Goal: Task Accomplishment & Management: Manage account settings

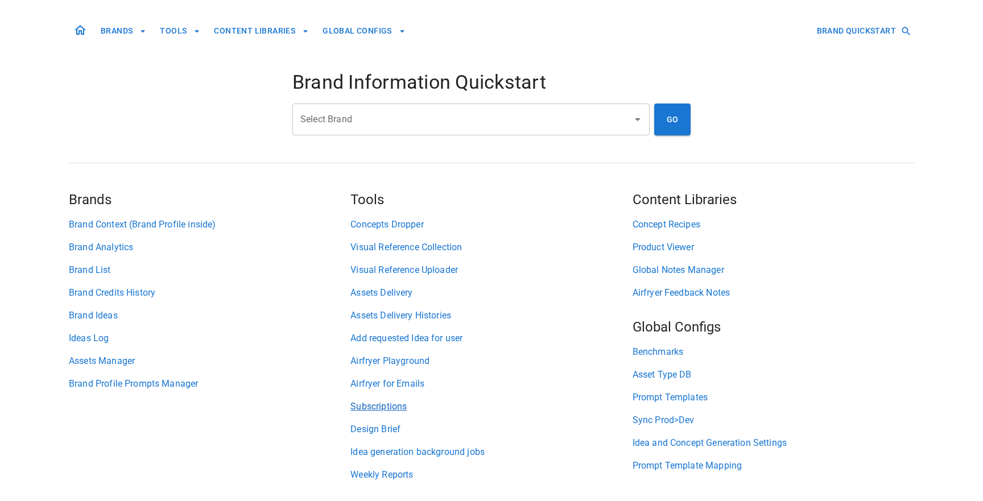
click at [372, 407] on link "Subscriptions" at bounding box center [492, 407] width 282 height 14
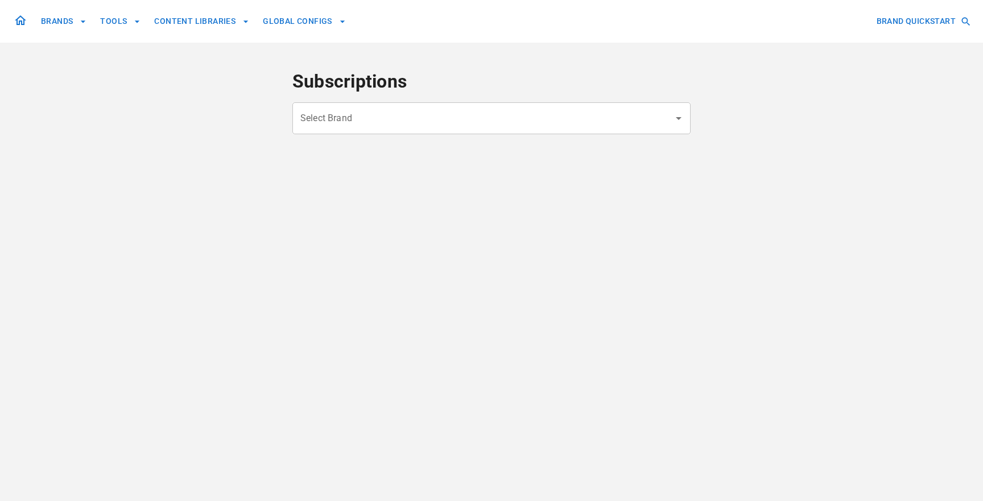
click at [403, 124] on input "Select Brand" at bounding box center [483, 119] width 371 height 22
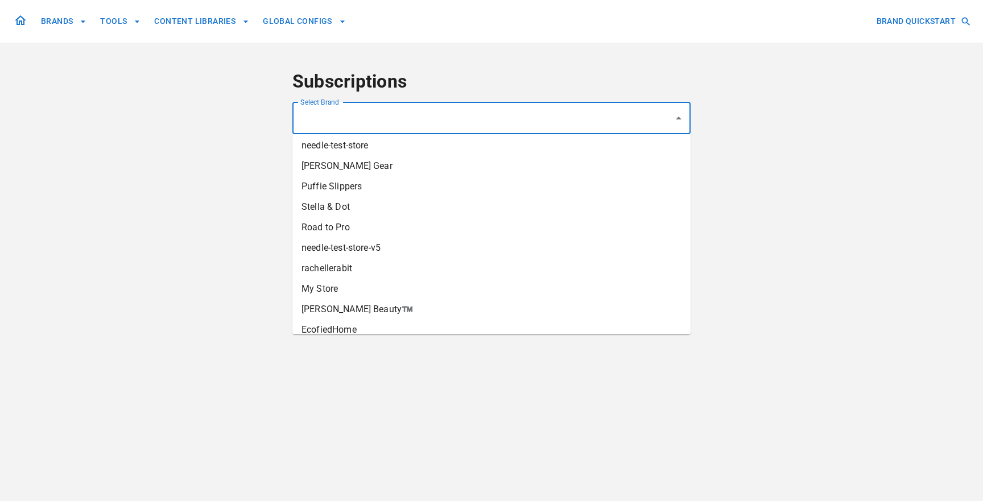
scroll to position [763, 0]
click at [450, 232] on li "Road to Pro" at bounding box center [491, 226] width 398 height 20
type input "**********"
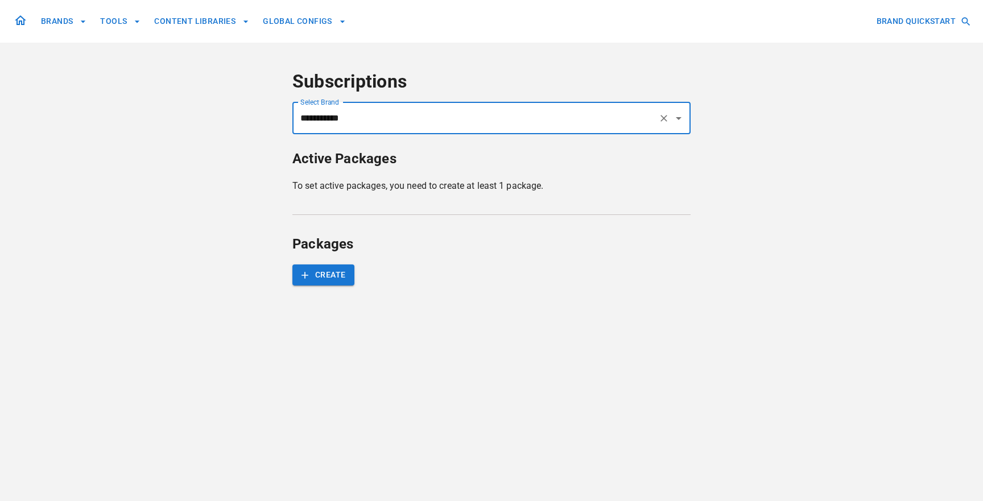
click at [440, 117] on input "**********" at bounding box center [476, 119] width 356 height 22
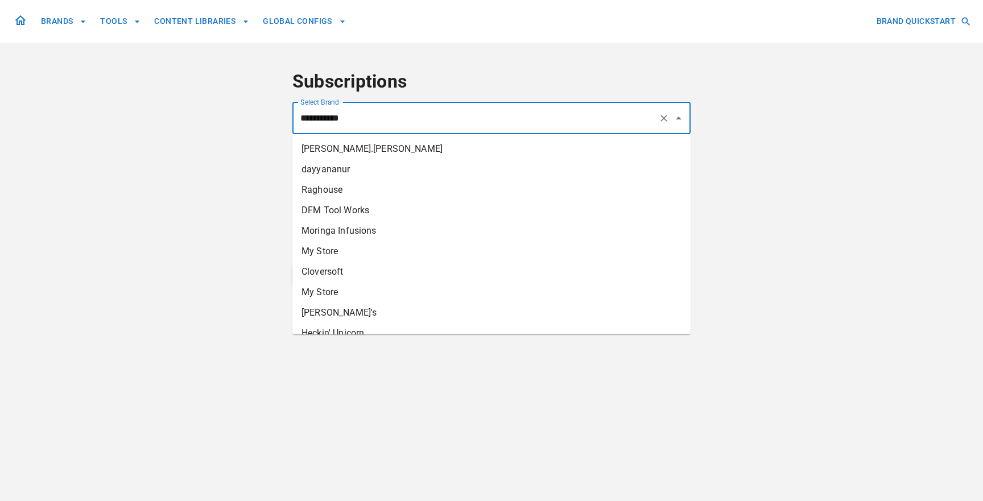
scroll to position [665, 0]
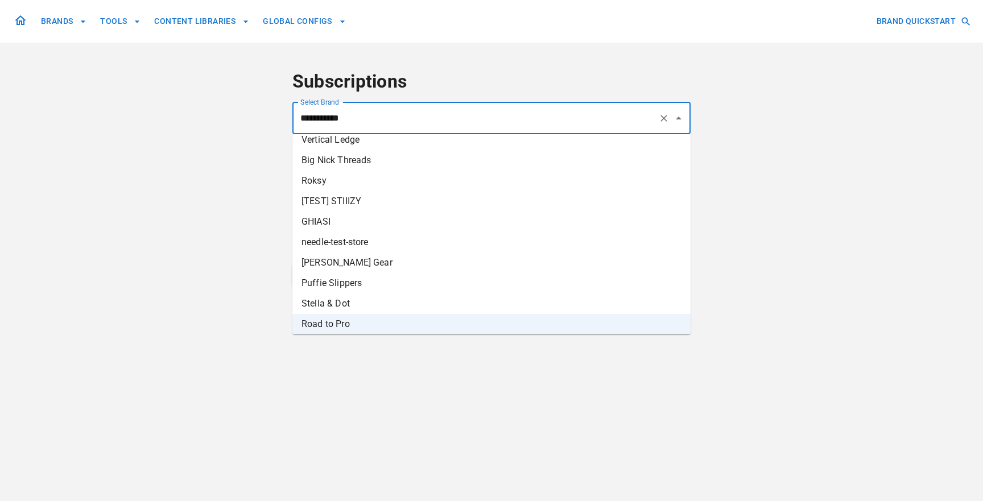
click at [398, 331] on li "Road to Pro" at bounding box center [491, 324] width 398 height 20
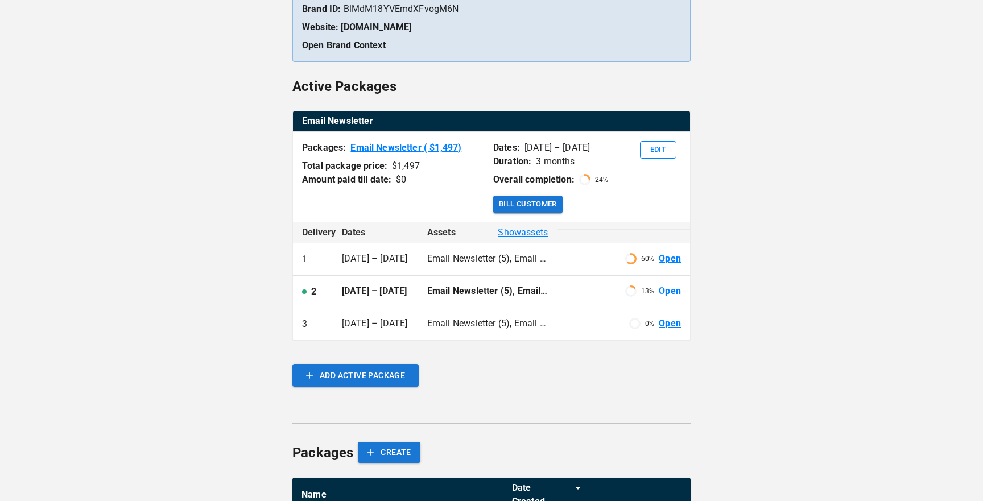
scroll to position [157, 0]
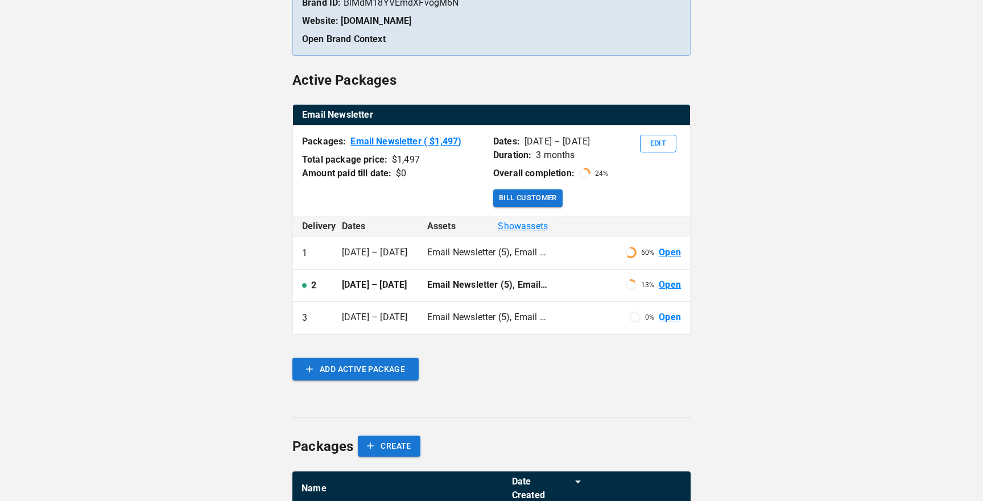
click at [526, 222] on span "Show assets" at bounding box center [523, 227] width 50 height 14
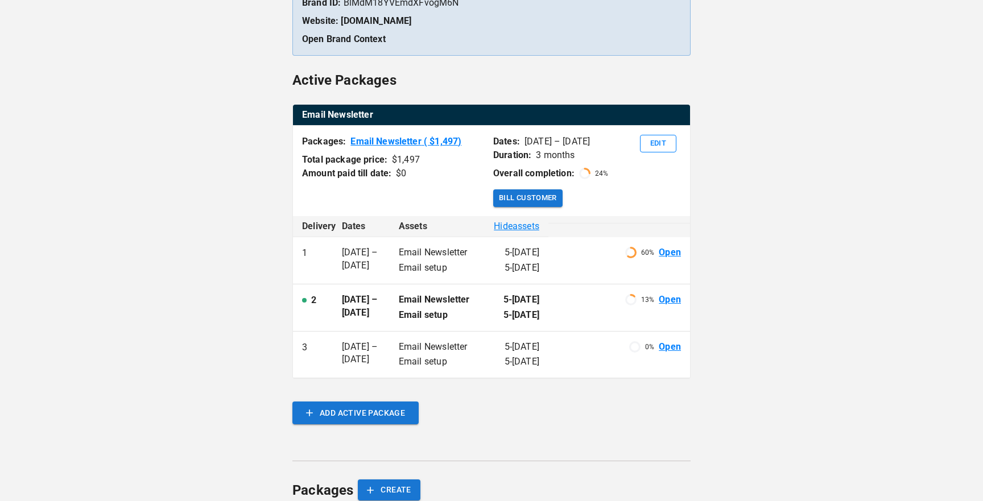
click at [669, 255] on link "Open" at bounding box center [670, 252] width 22 height 13
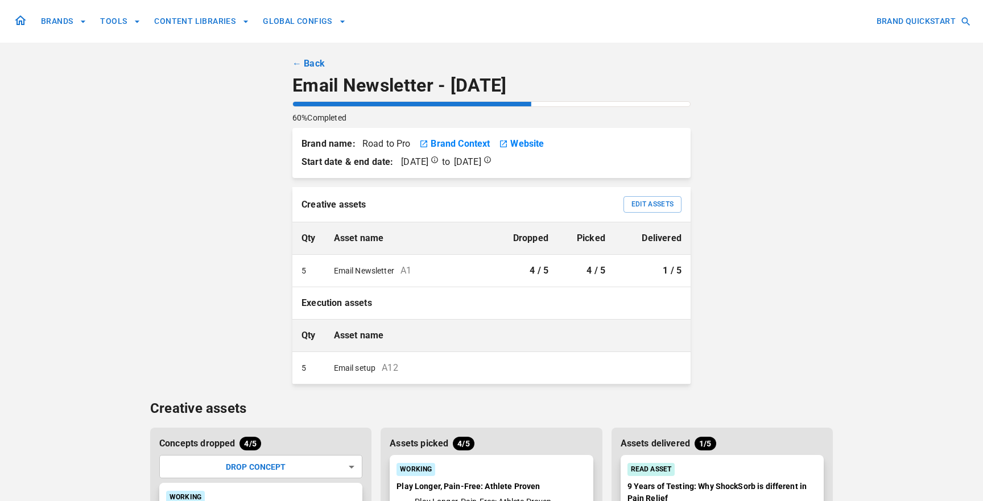
click at [306, 64] on link "← Back" at bounding box center [308, 64] width 32 height 14
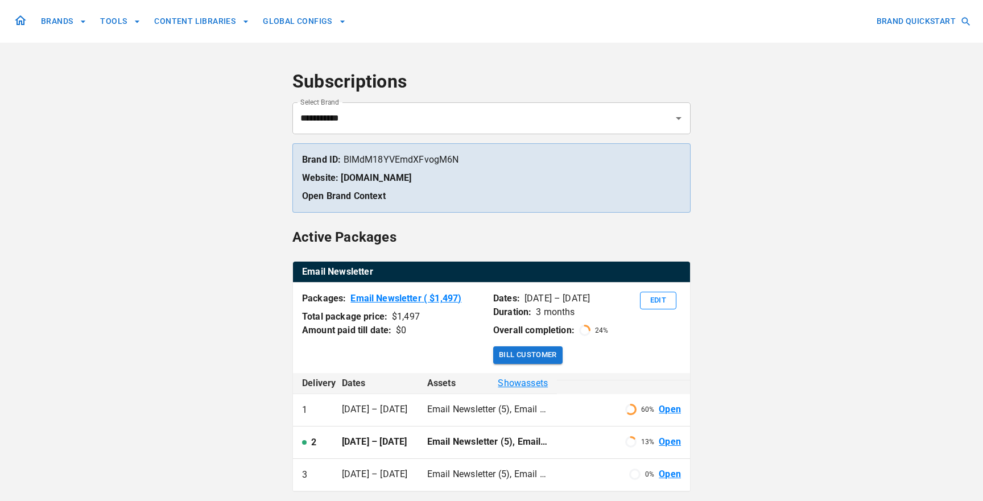
click at [659, 310] on div "Packages: Email Newsletter ( $ 1,497 ) Total package price: $ 1,497 Amount paid…" at bounding box center [491, 323] width 397 height 81
click at [659, 301] on button "Edit" at bounding box center [658, 301] width 36 height 18
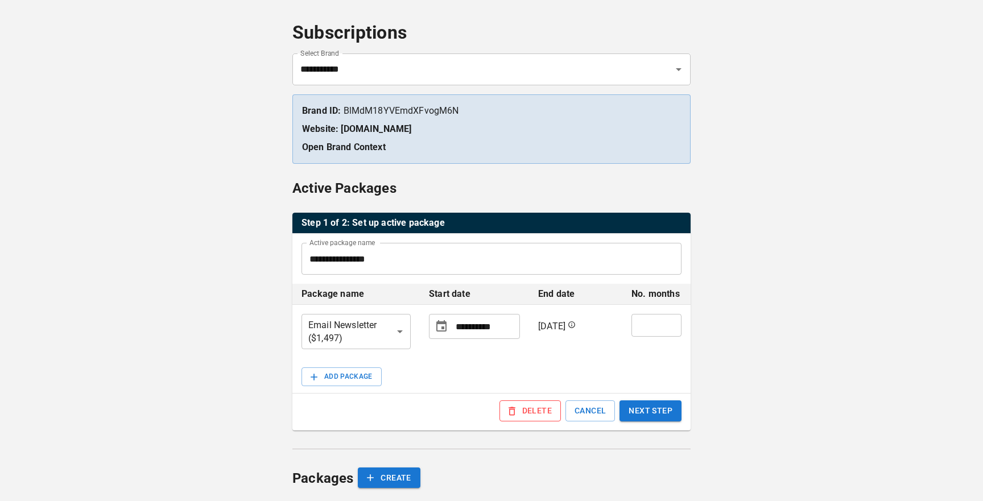
scroll to position [51, 0]
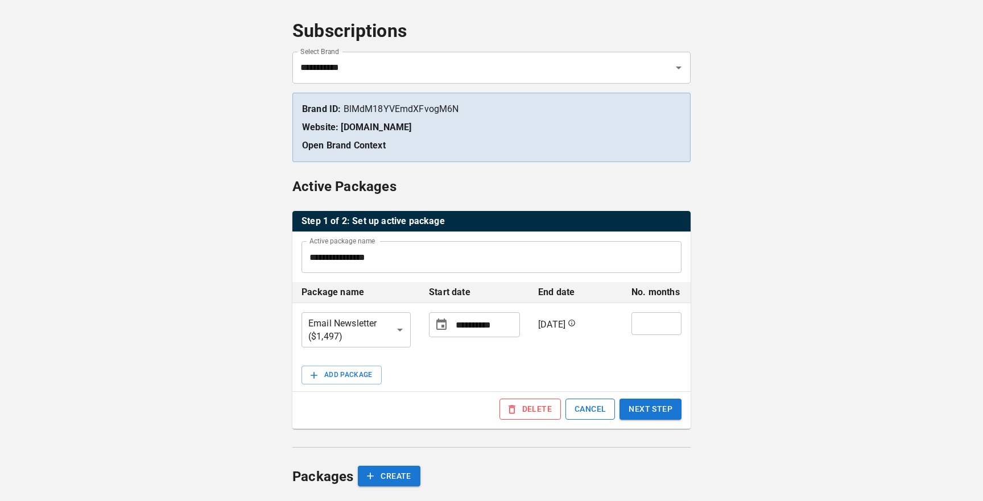
click at [592, 411] on button "CANCEL" at bounding box center [591, 409] width 50 height 21
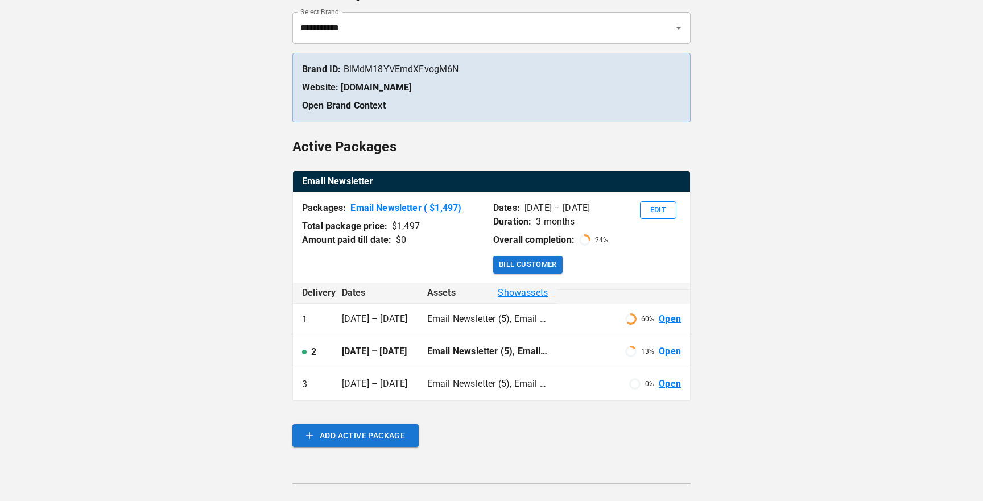
scroll to position [106, 0]
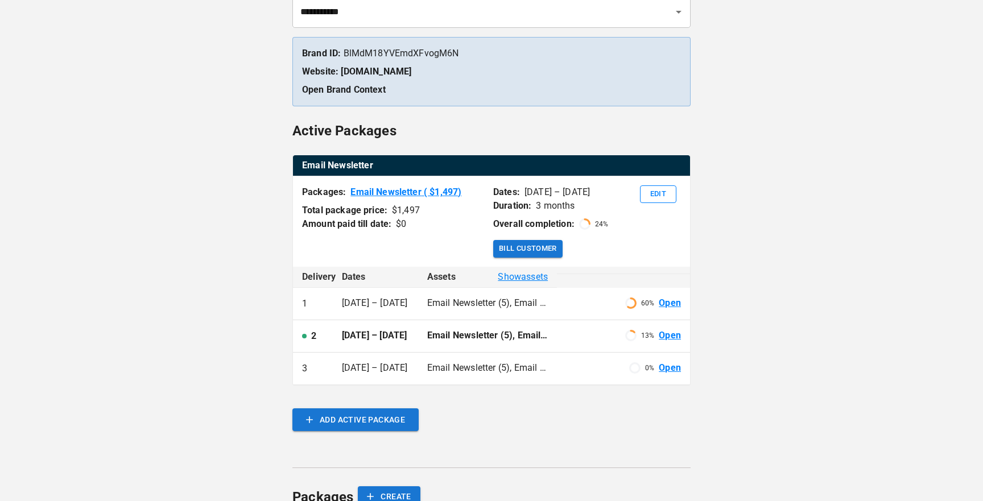
click at [531, 340] on p "Email Newsletter (5), Email setup (5)" at bounding box center [487, 335] width 121 height 13
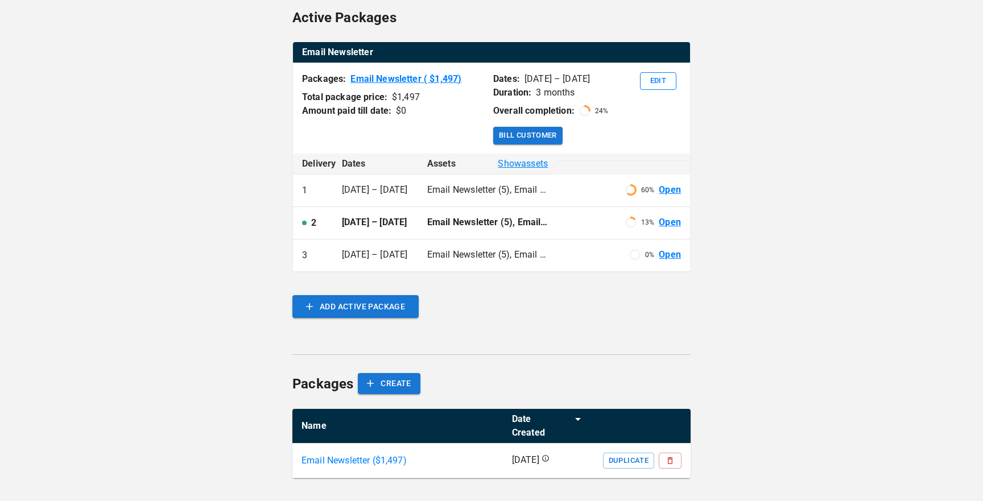
scroll to position [229, 0]
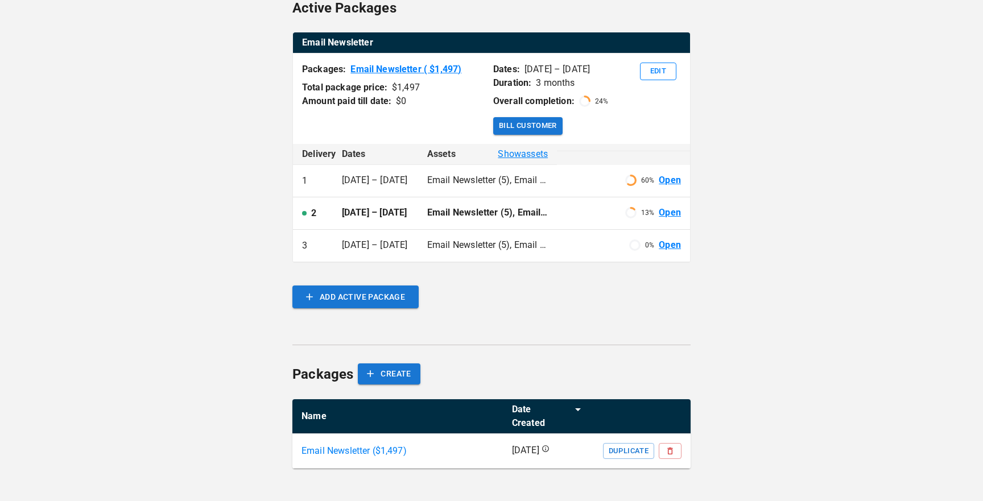
click at [670, 180] on link "Open" at bounding box center [670, 180] width 22 height 13
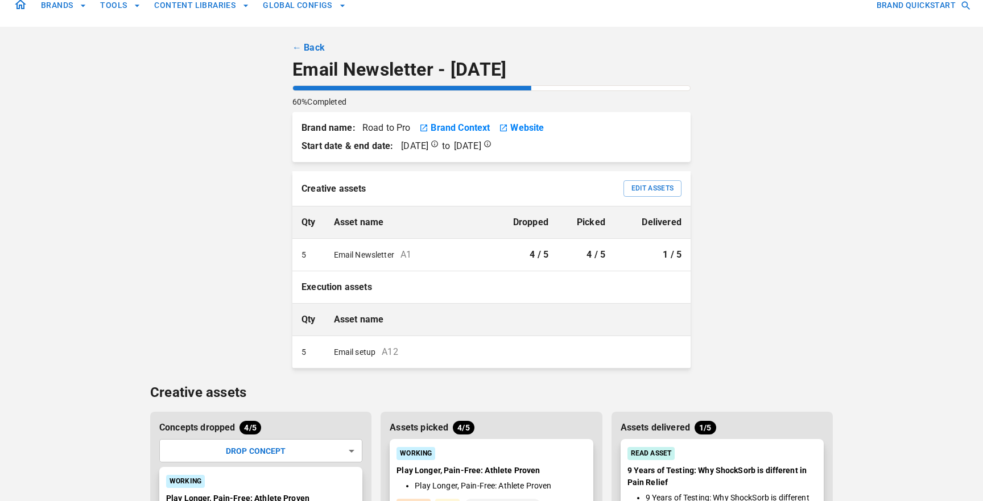
scroll to position [15, 0]
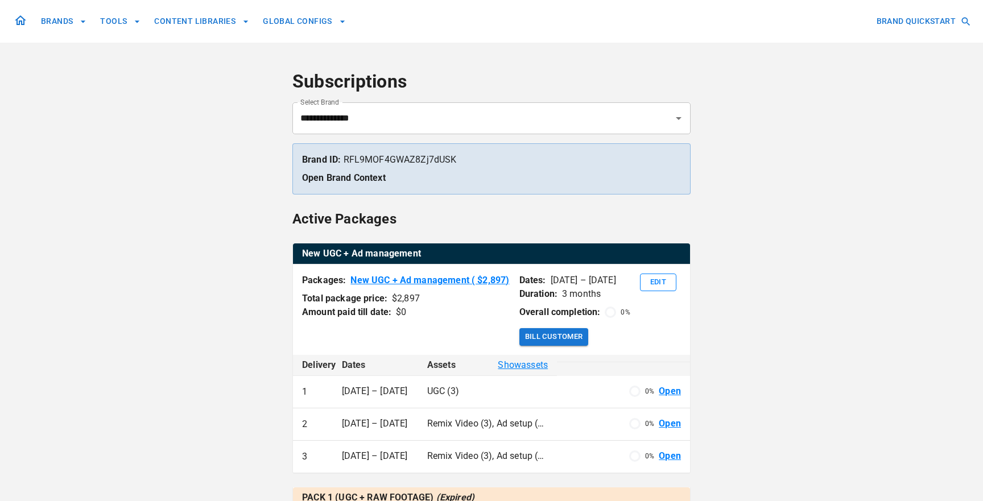
click at [666, 424] on link "Open" at bounding box center [670, 424] width 22 height 13
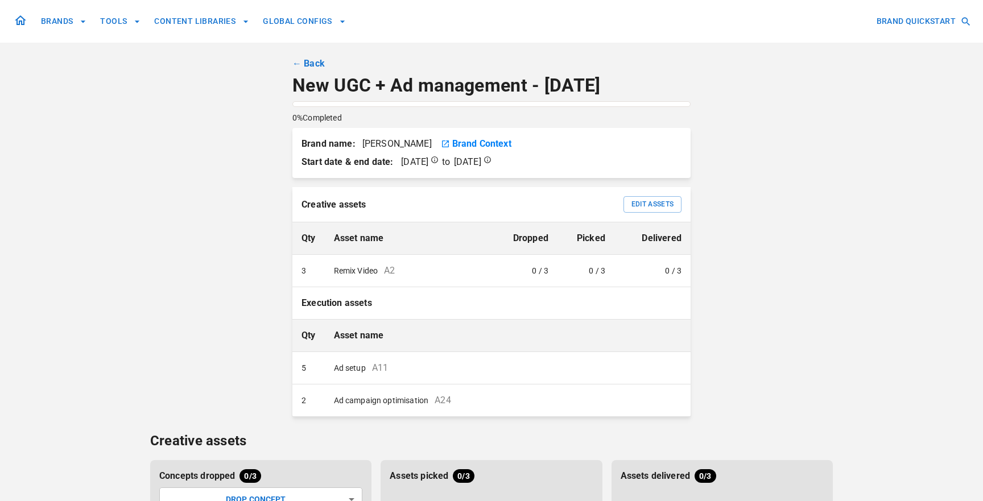
click at [669, 423] on div "BRANDS TOOLS CONTENT LIBRARIES GLOBAL CONFIGS BRAND QUICKSTART ← Back New UGC +…" at bounding box center [491, 292] width 683 height 584
